Goal: Transaction & Acquisition: Purchase product/service

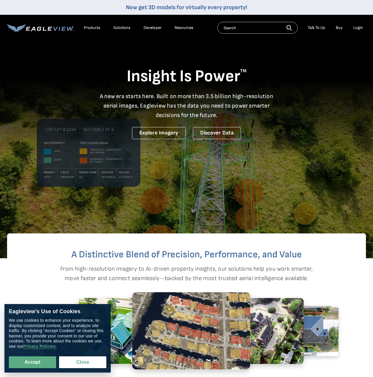
click at [360, 31] on li "Login" at bounding box center [359, 27] width 16 height 9
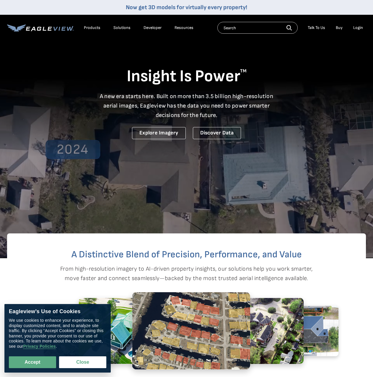
click at [360, 30] on div "Login" at bounding box center [359, 27] width 10 height 5
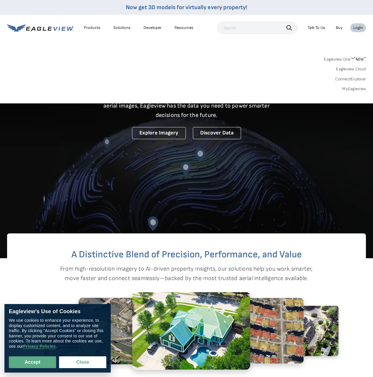
click at [356, 87] on link "MyEagleview" at bounding box center [355, 88] width 24 height 5
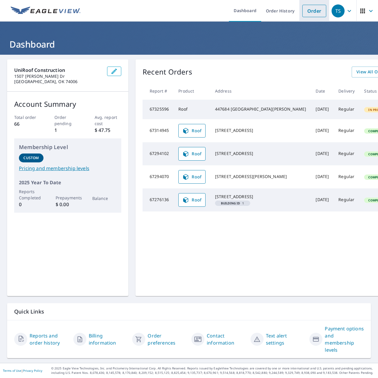
click at [317, 8] on link "Order" at bounding box center [314, 11] width 24 height 12
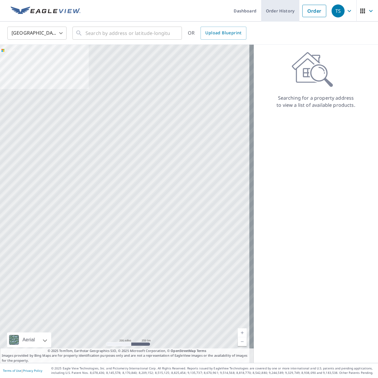
click at [266, 15] on link "Order History" at bounding box center [280, 11] width 38 height 22
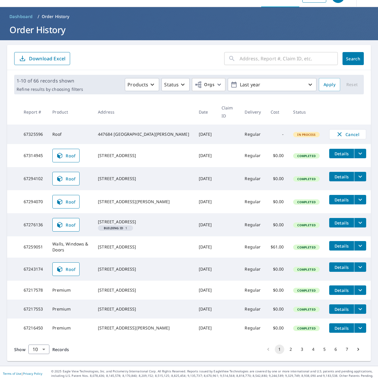
scroll to position [22, 0]
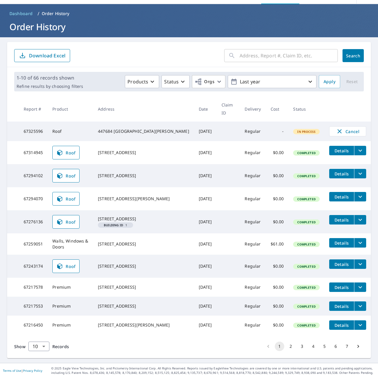
click at [286, 348] on button "2" at bounding box center [290, 346] width 9 height 9
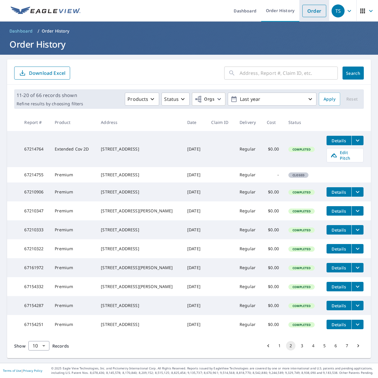
click at [308, 7] on link "Order" at bounding box center [314, 11] width 24 height 12
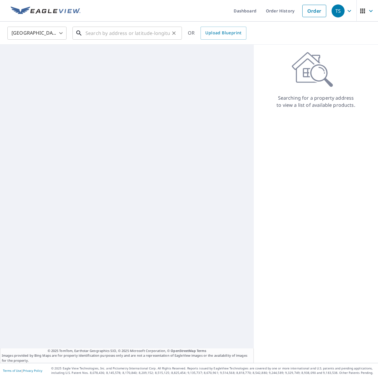
click at [151, 34] on input "text" at bounding box center [127, 33] width 84 height 17
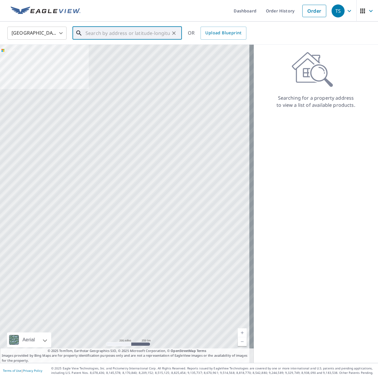
paste input "6447 s indianapolis ave Tulsa, OK 74136"
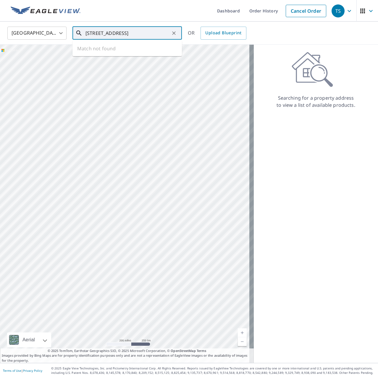
type input "6447 s indianapolis ave Tulsa, OK 74136"
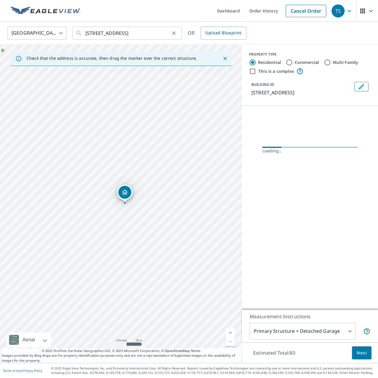
scroll to position [0, 0]
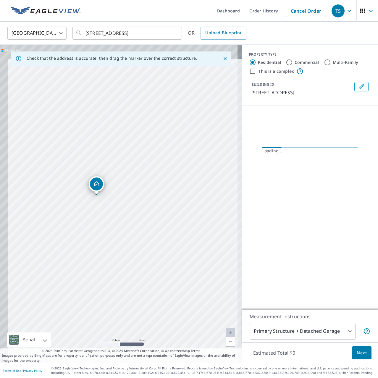
drag, startPoint x: 48, startPoint y: 163, endPoint x: 72, endPoint y: 195, distance: 40.3
click at [72, 195] on div "6447 S Indianapolis Ave Tulsa, OK 74136" at bounding box center [121, 204] width 242 height 318
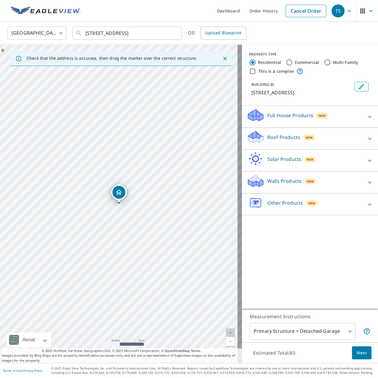
click at [363, 136] on div at bounding box center [370, 139] width 14 height 14
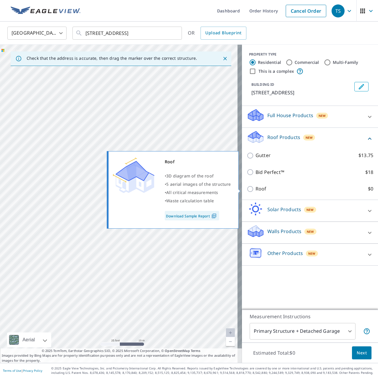
click at [247, 187] on input "Roof $0" at bounding box center [251, 188] width 9 height 7
checkbox input "true"
type input "3"
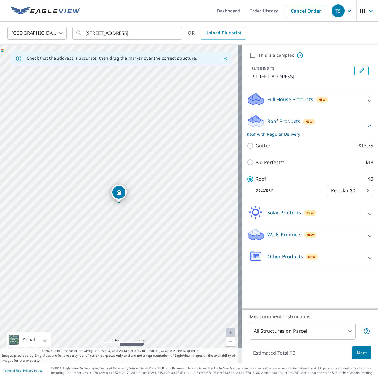
click at [363, 356] on button "Next" at bounding box center [362, 352] width 20 height 13
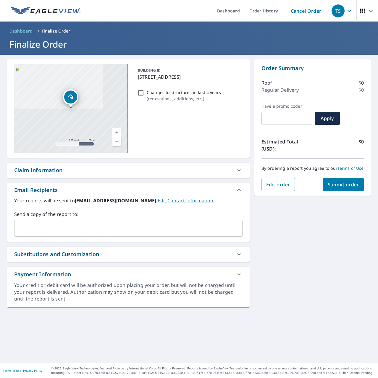
click at [158, 201] on link "Edit Contact Information." at bounding box center [186, 200] width 57 height 7
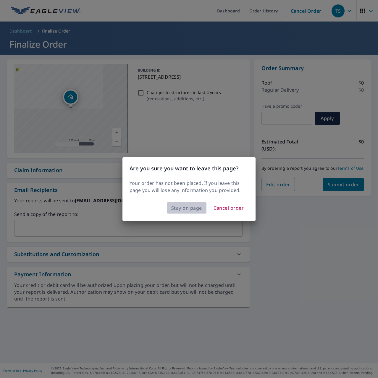
click at [182, 205] on span "Stay on page" at bounding box center [186, 208] width 31 height 8
checkbox input "true"
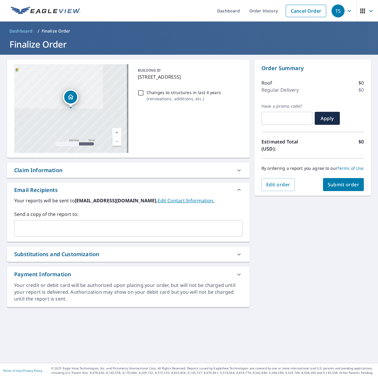
click at [93, 227] on input "text" at bounding box center [124, 228] width 214 height 11
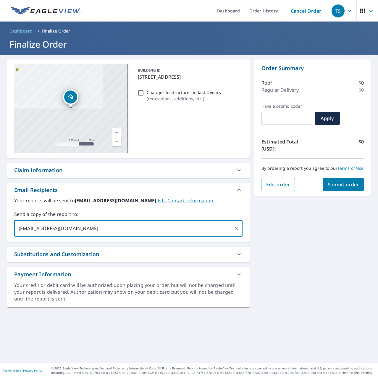
type input "bporter@uniroofconstruction.com"
click at [319, 250] on div "6447 S Indianapolis Ave Tulsa, OK 74136 Aerial Road A standard road map Aerial …" at bounding box center [189, 209] width 378 height 308
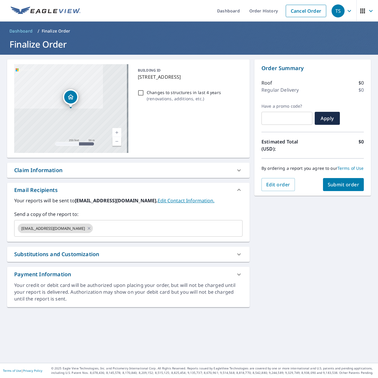
click at [215, 166] on div "Claim Information" at bounding box center [123, 170] width 218 height 8
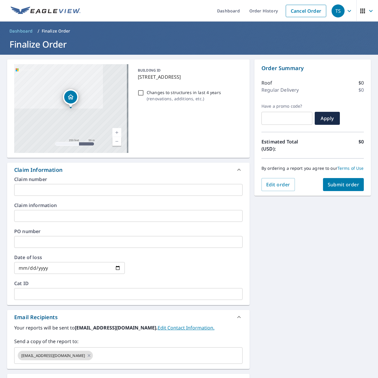
click at [215, 166] on div "Claim Information" at bounding box center [123, 170] width 218 height 8
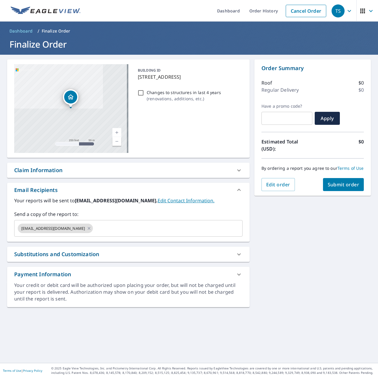
click at [332, 186] on button "Submit order" at bounding box center [343, 184] width 41 height 13
checkbox input "true"
